Goal: Information Seeking & Learning: Learn about a topic

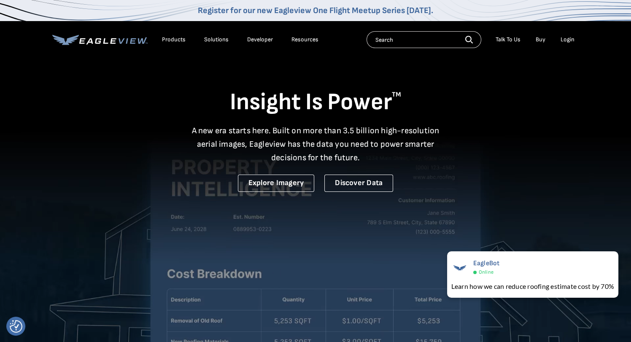
click at [173, 39] on div "Products" at bounding box center [174, 40] width 24 height 8
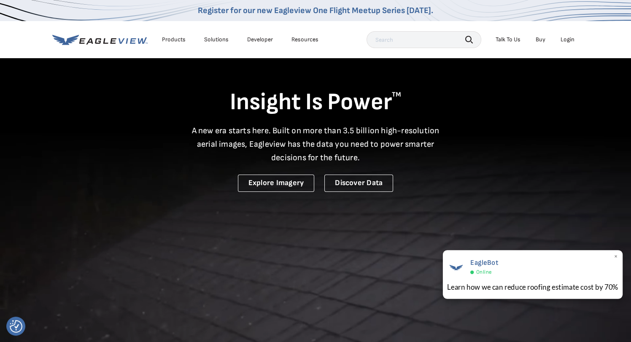
click at [524, 280] on div "EagleBot Online Learn how we can reduce roofing estimate cost by 70% ×" at bounding box center [533, 274] width 180 height 49
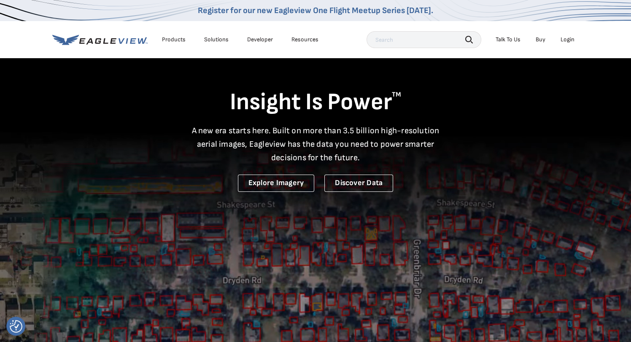
click at [543, 39] on link "Buy" at bounding box center [541, 40] width 10 height 8
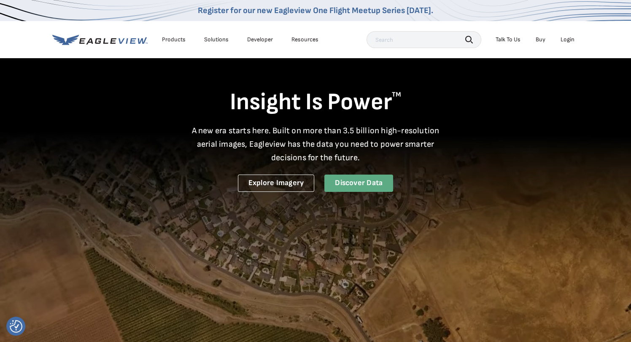
click at [343, 183] on link "Discover Data" at bounding box center [359, 183] width 69 height 17
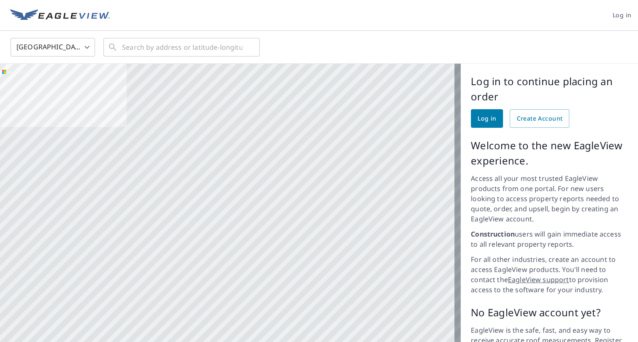
click at [420, 175] on div at bounding box center [230, 227] width 460 height 327
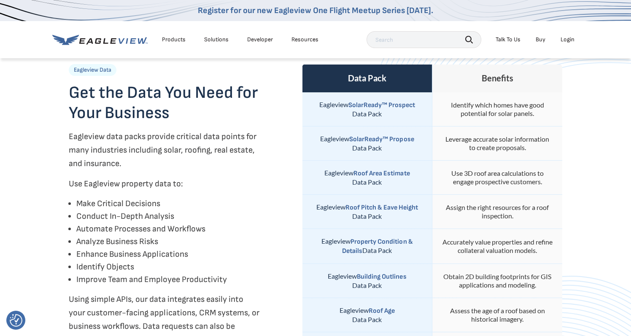
scroll to position [295, 0]
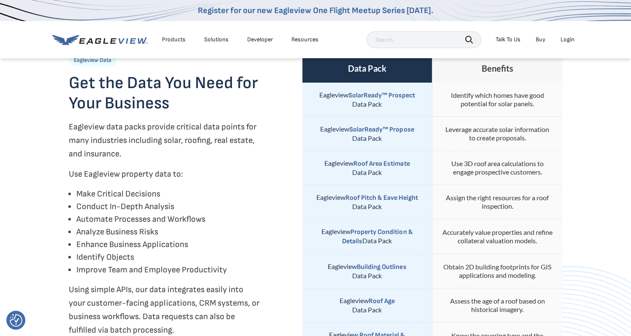
click at [173, 41] on div "Products" at bounding box center [174, 40] width 24 height 8
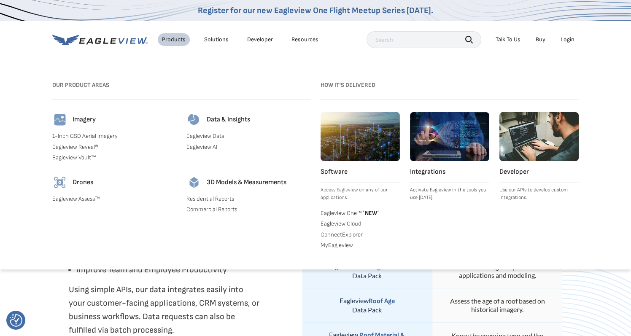
click at [209, 200] on link "Residential Reports" at bounding box center [249, 199] width 124 height 8
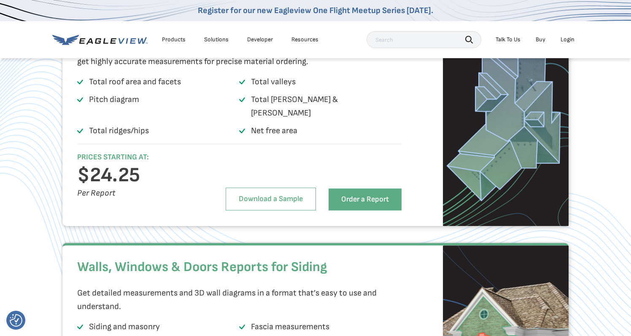
scroll to position [1224, 0]
